Goal: Check status: Check status

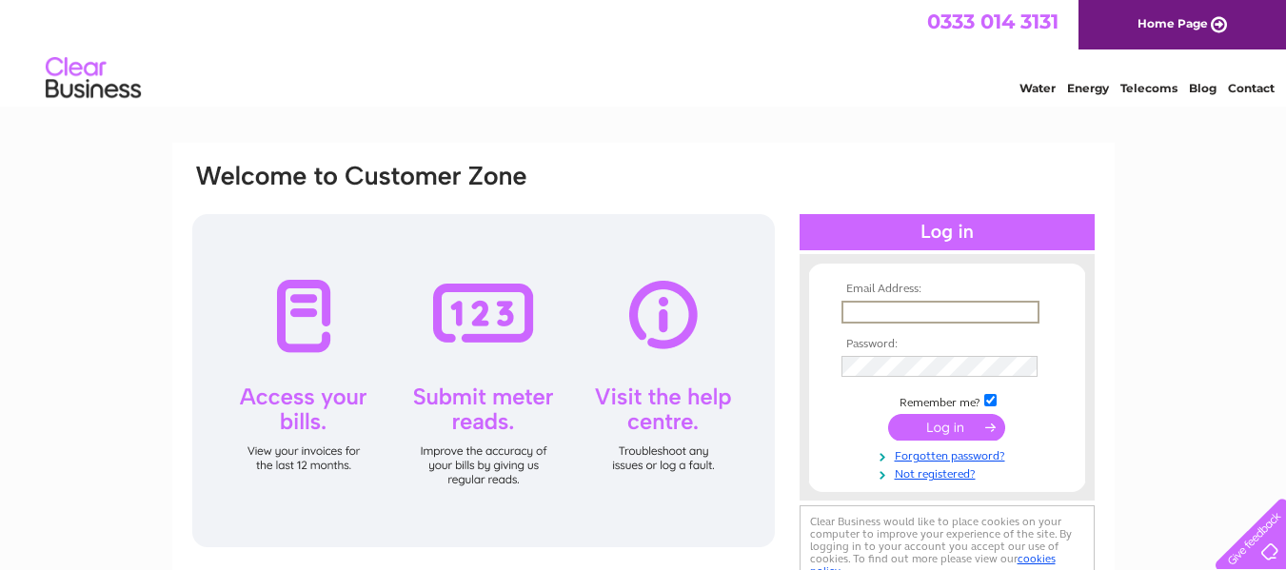
click at [930, 308] on input "text" at bounding box center [941, 312] width 198 height 23
type input "[EMAIL_ADDRESS][DOMAIN_NAME]"
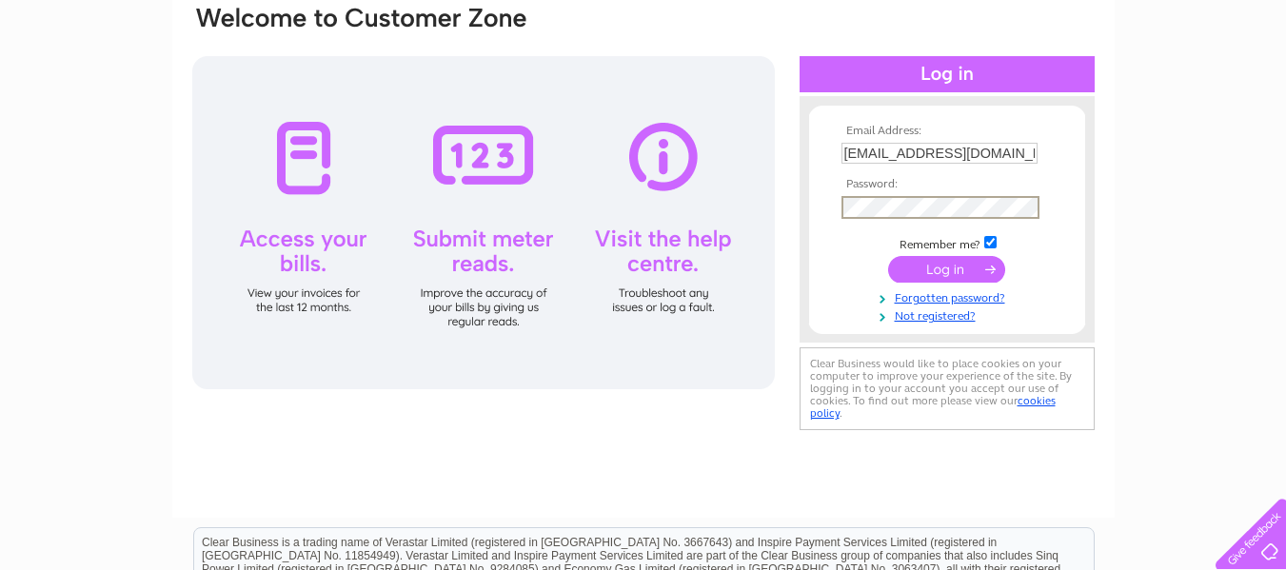
scroll to position [159, 0]
click at [950, 266] on input "submit" at bounding box center [946, 268] width 117 height 27
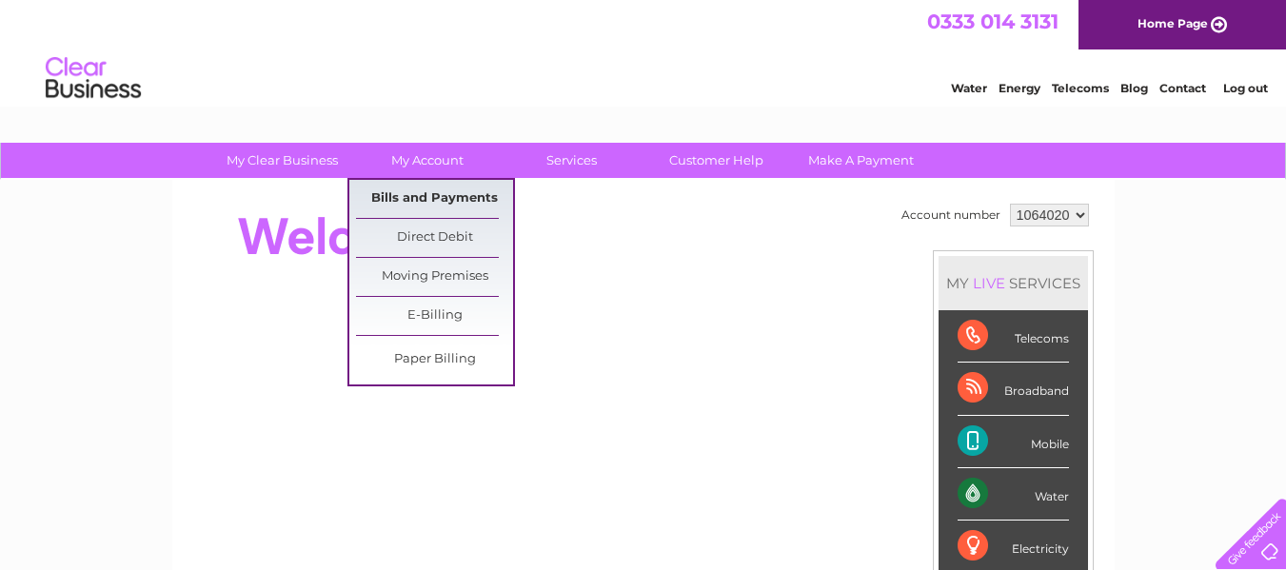
click at [445, 201] on link "Bills and Payments" at bounding box center [434, 199] width 157 height 38
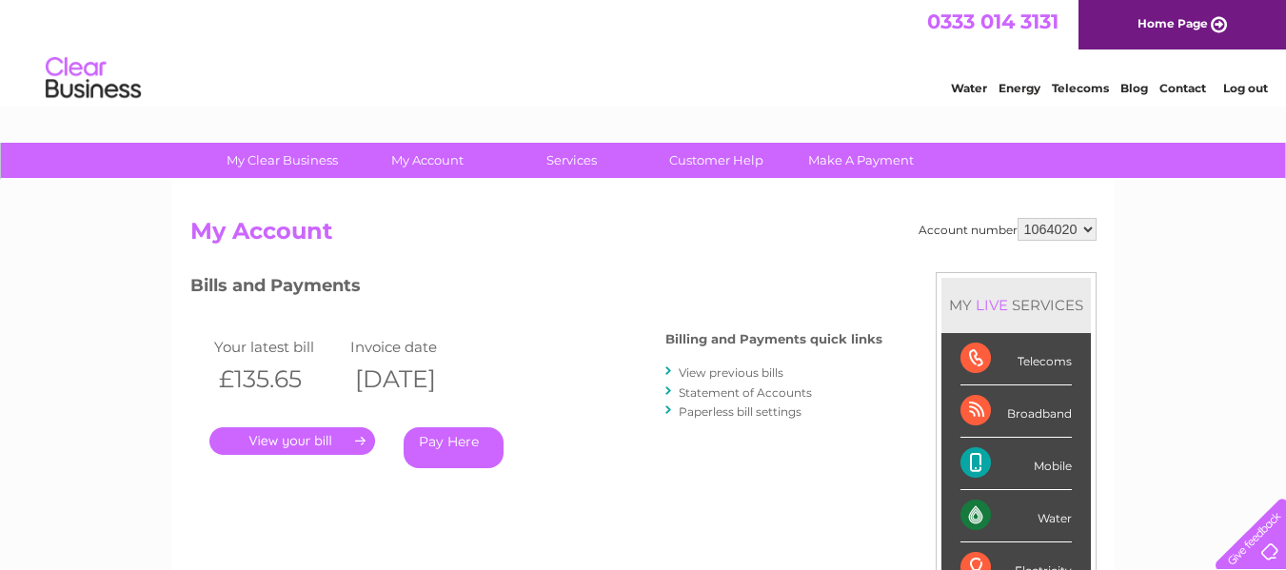
click at [271, 435] on link "." at bounding box center [292, 441] width 166 height 28
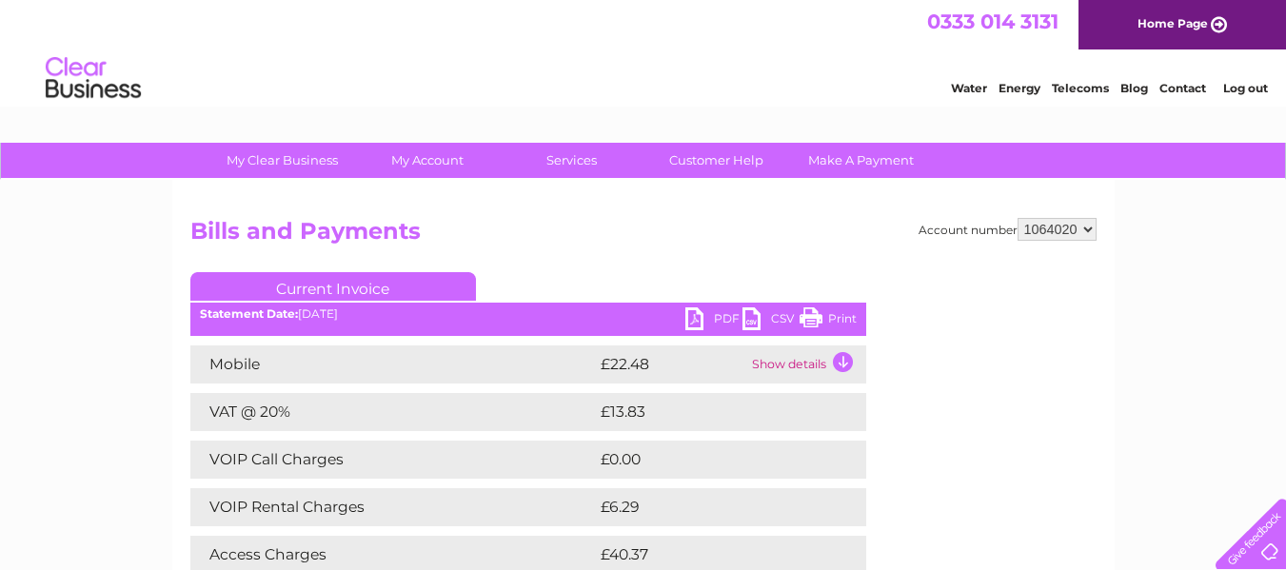
click at [784, 362] on td "Show details" at bounding box center [806, 365] width 119 height 38
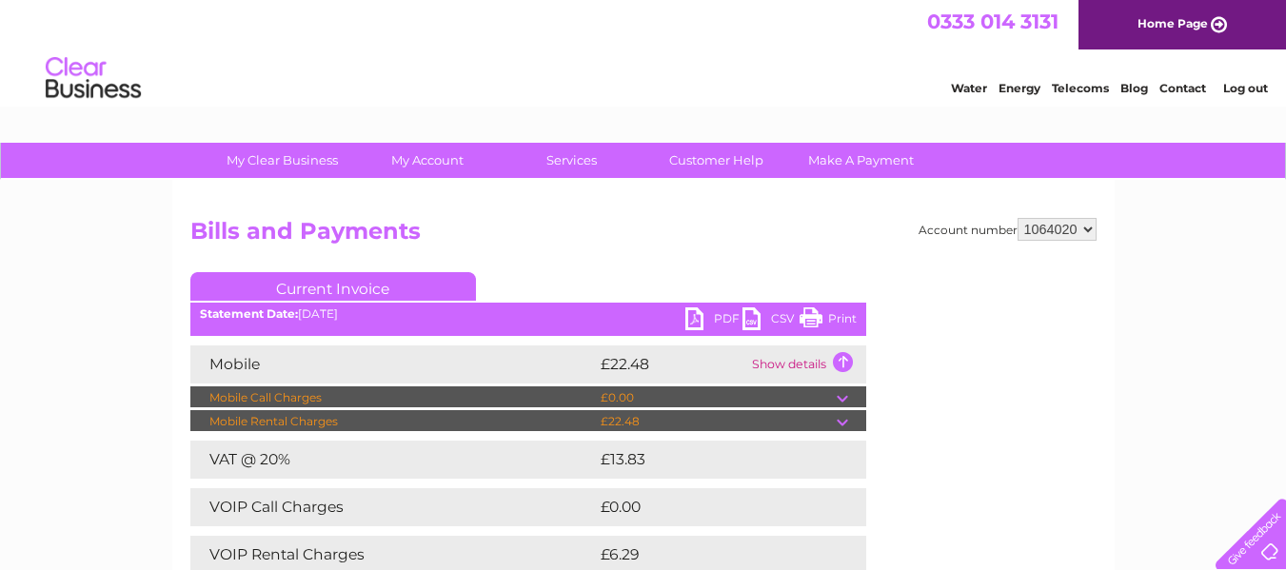
click at [784, 362] on td "Show details" at bounding box center [806, 365] width 119 height 38
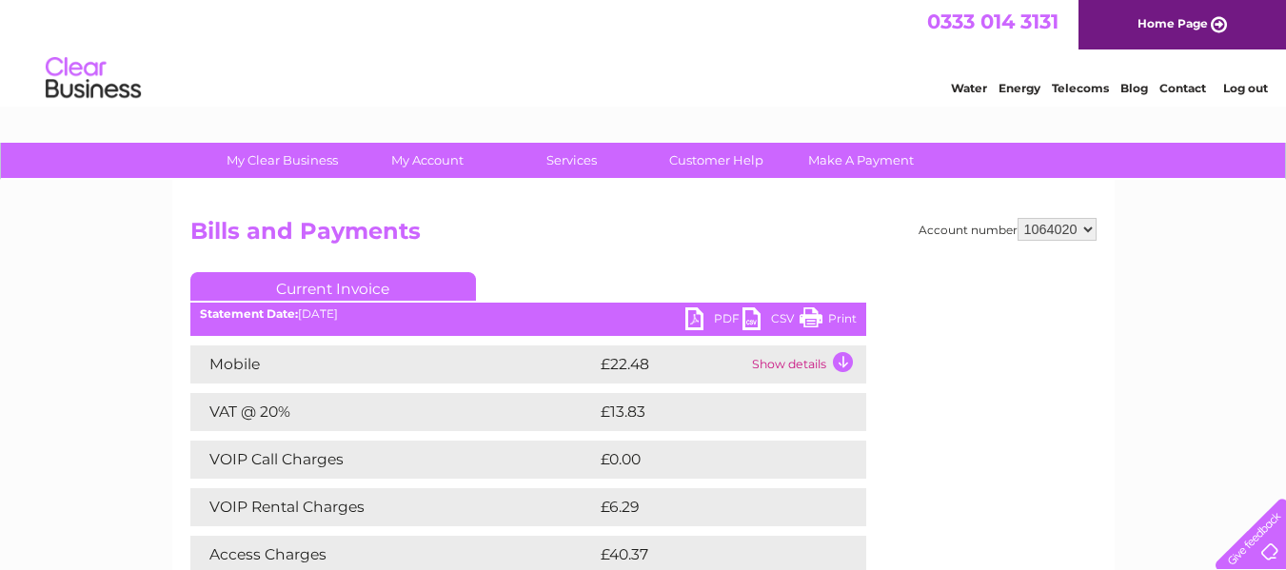
click at [815, 309] on link "Print" at bounding box center [828, 322] width 57 height 28
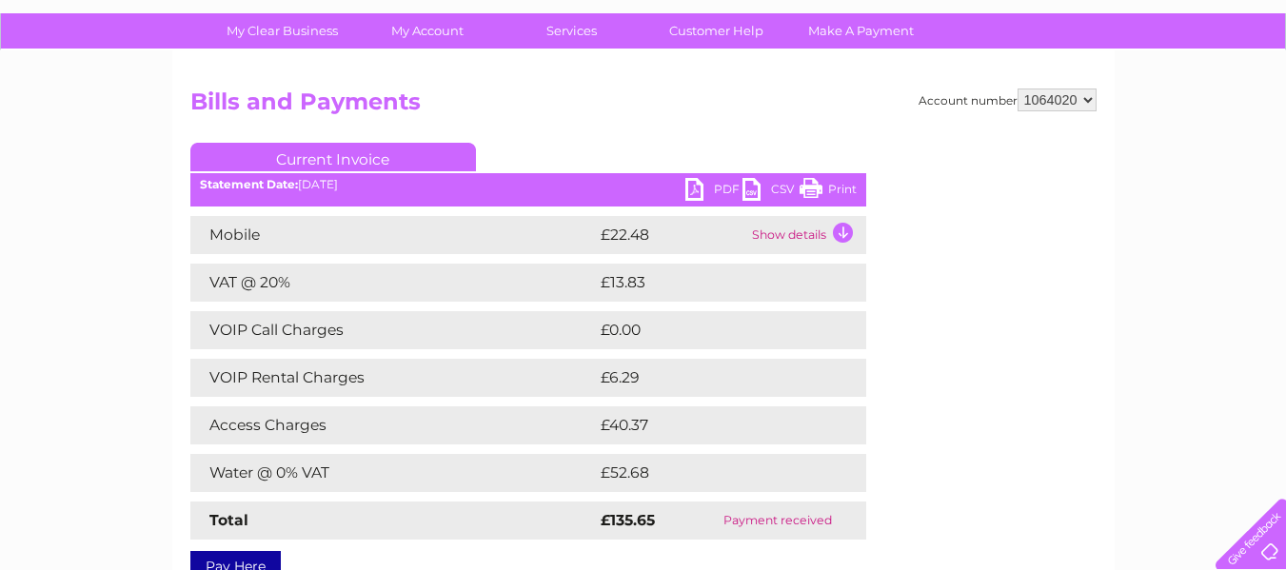
scroll to position [130, 0]
